Goal: Find contact information: Find contact information

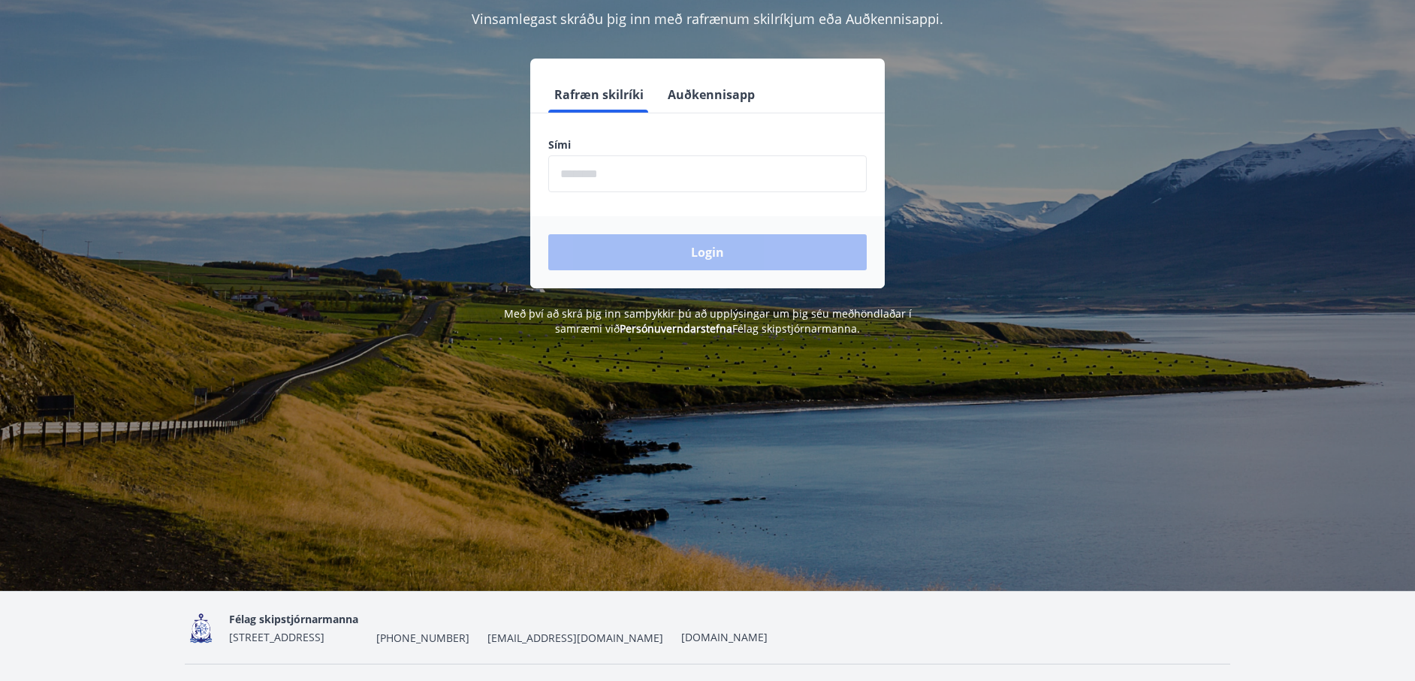
scroll to position [186, 0]
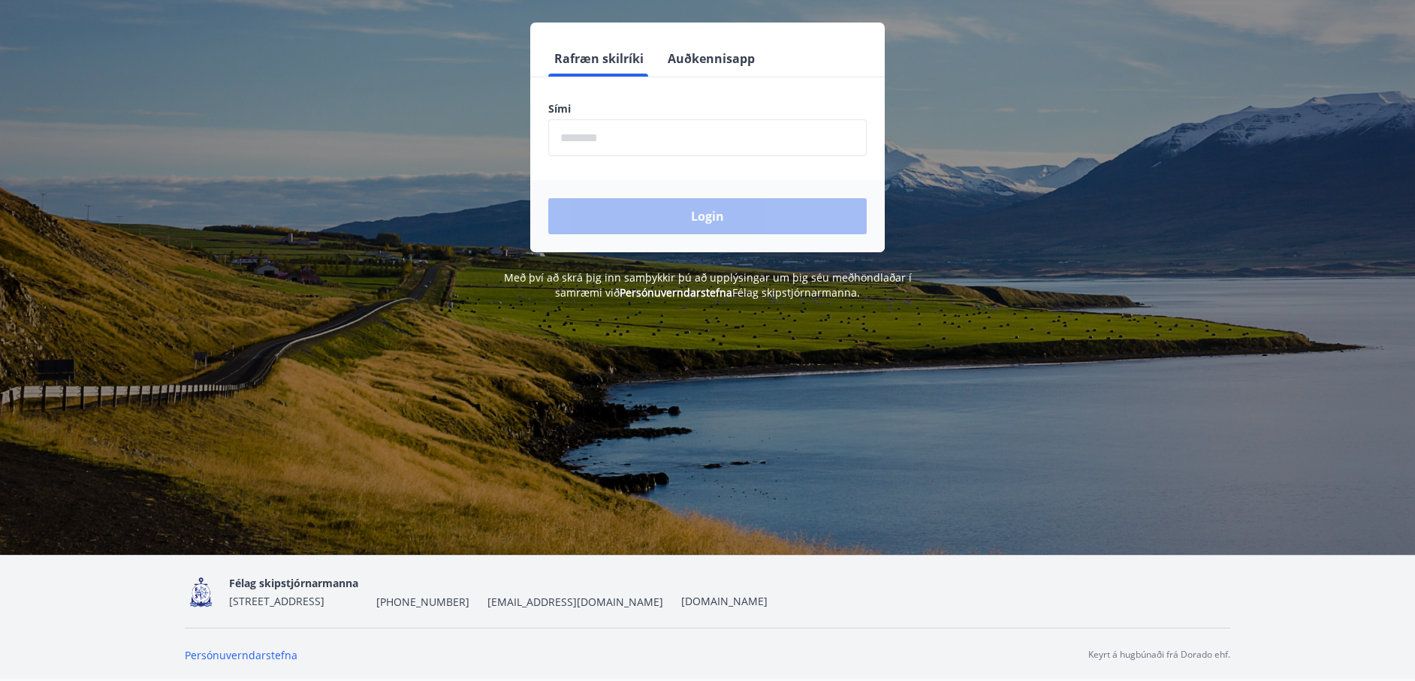
click at [590, 599] on span "[EMAIL_ADDRESS][DOMAIN_NAME]" at bounding box center [575, 602] width 176 height 15
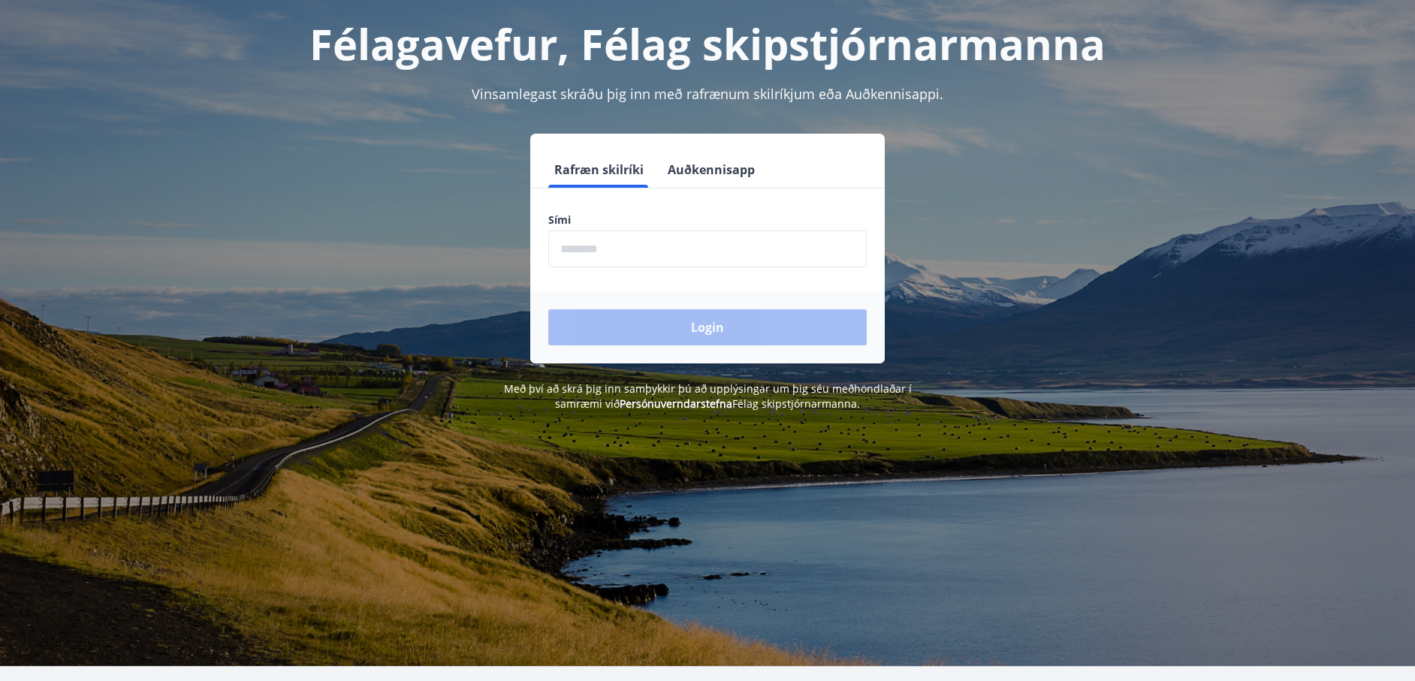
scroll to position [186, 0]
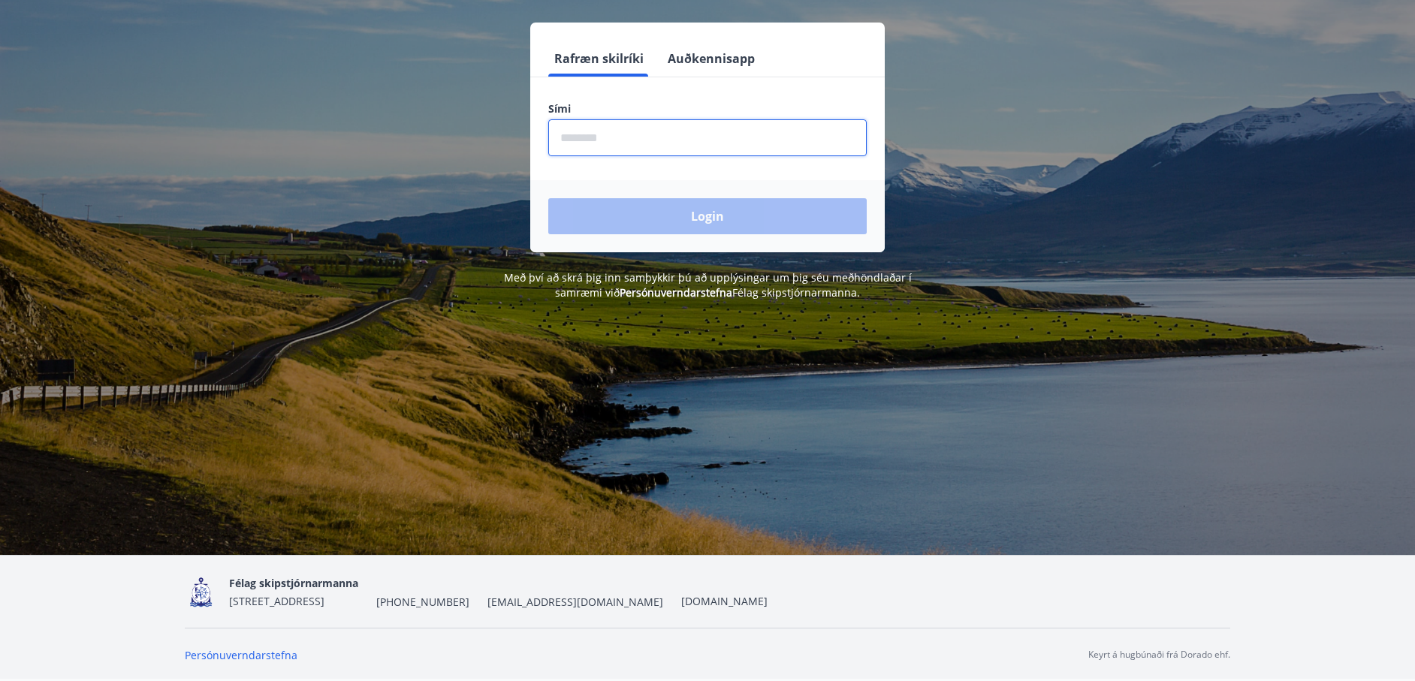
click at [638, 138] on input "phone" at bounding box center [707, 137] width 318 height 37
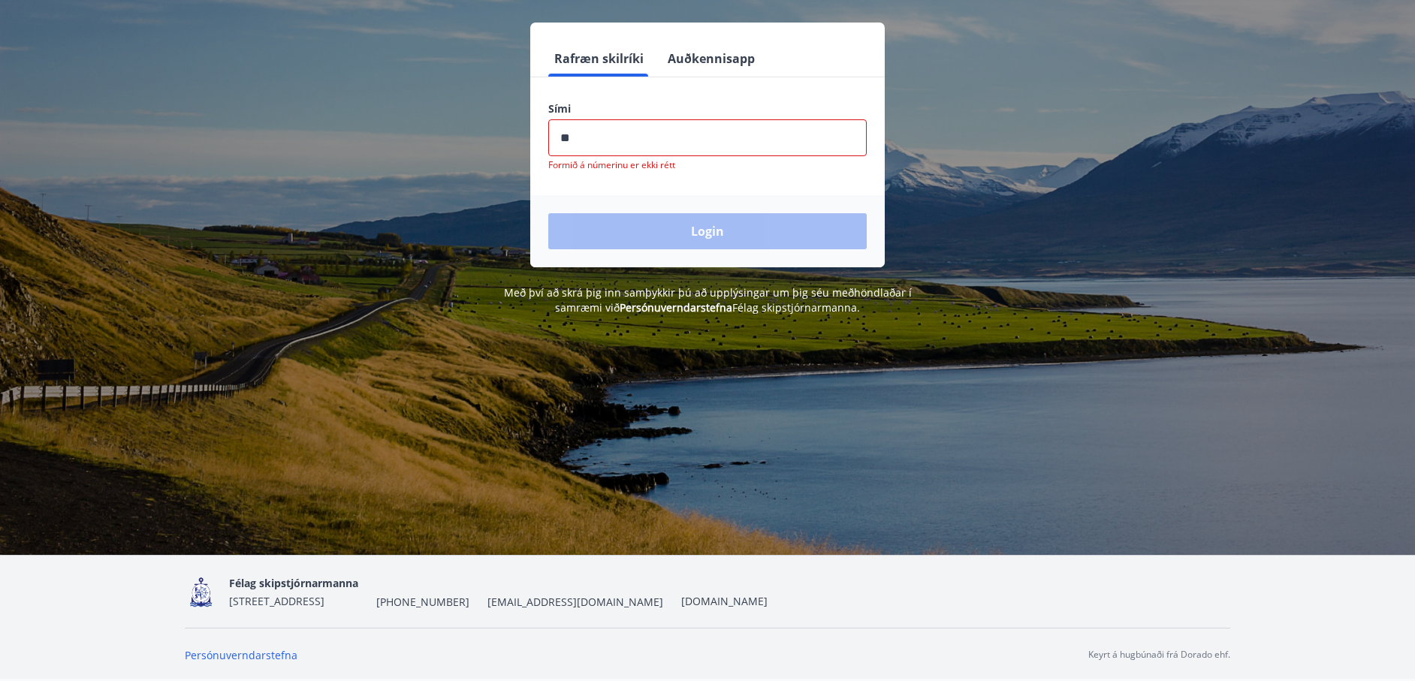
type input "*"
